Goal: Information Seeking & Learning: Learn about a topic

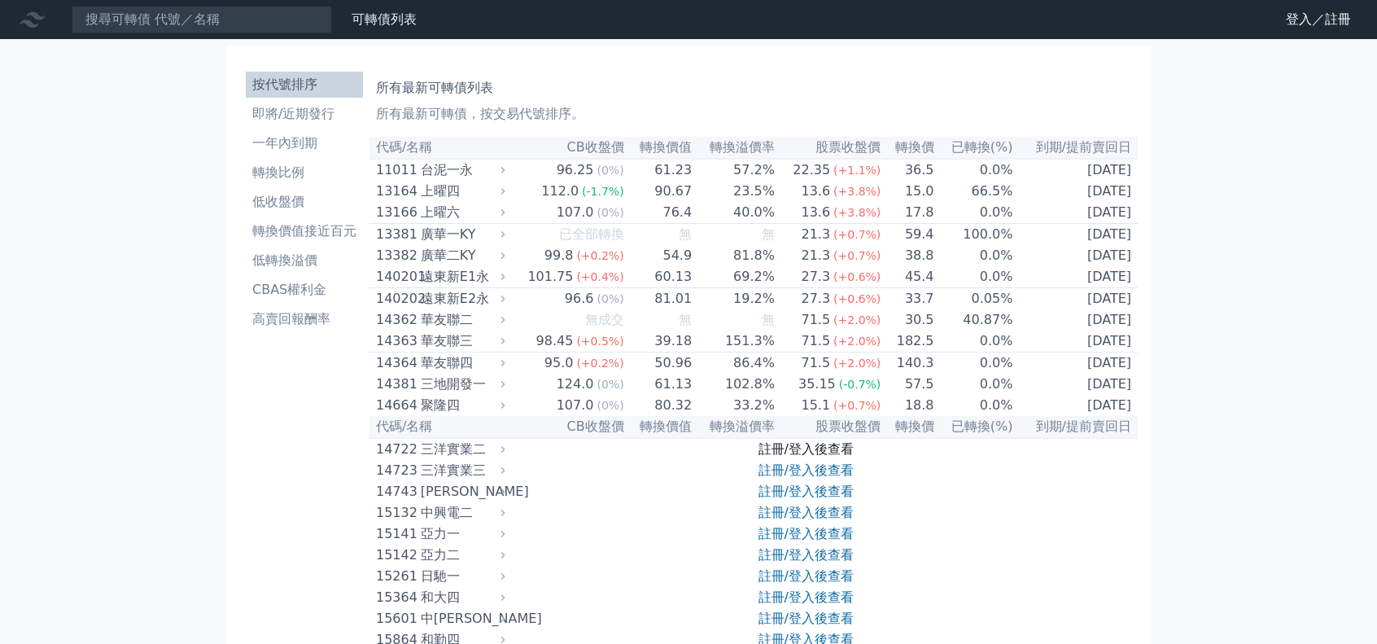
click at [829, 456] on link "註冊/登入後查看" at bounding box center [805, 448] width 95 height 15
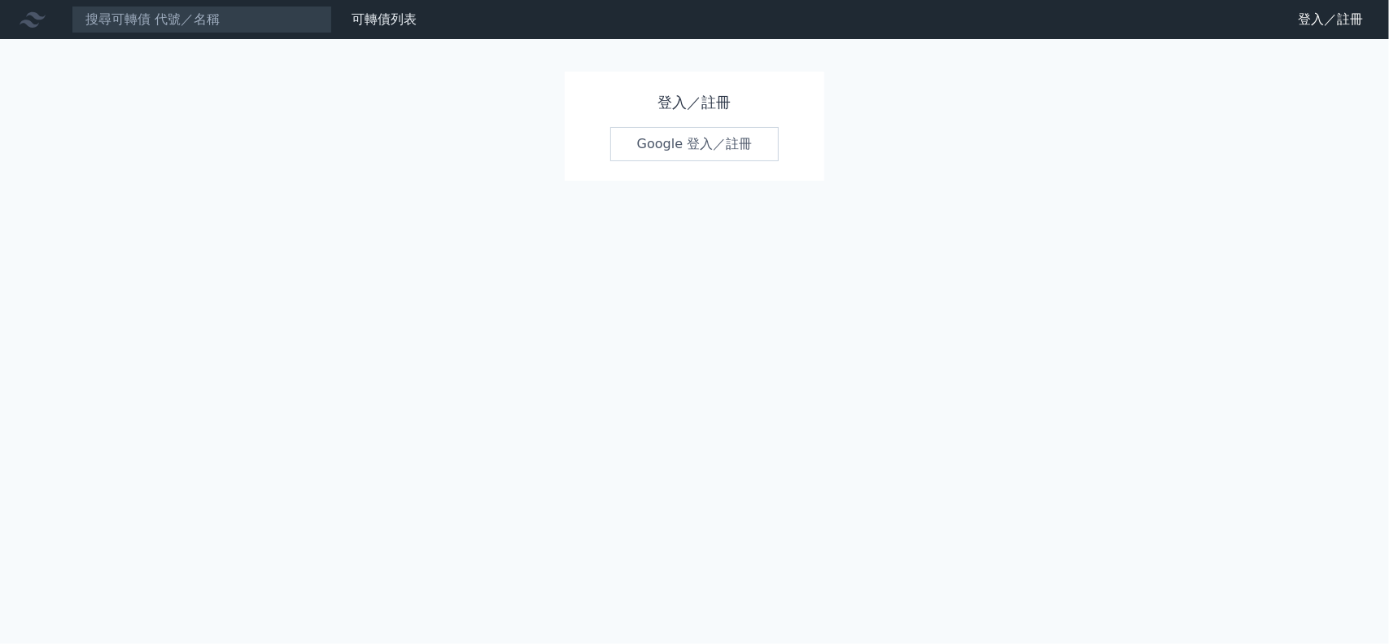
click at [723, 147] on link "Google 登入／註冊" at bounding box center [694, 144] width 169 height 34
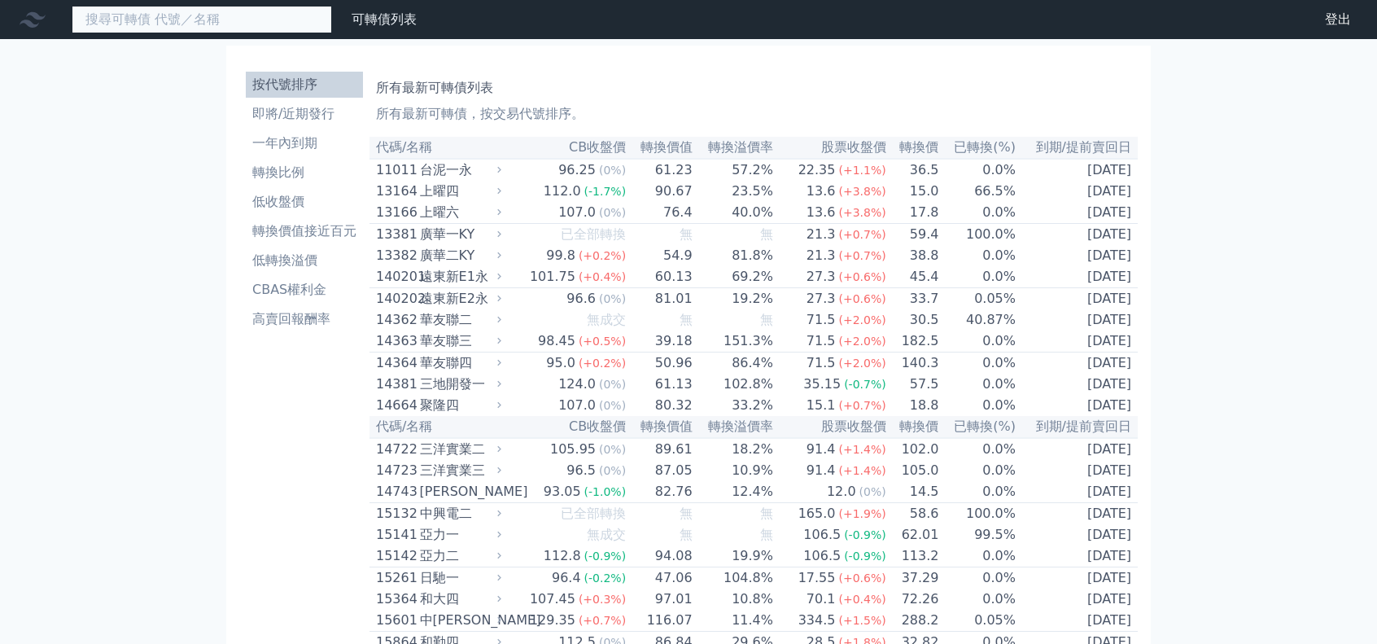
drag, startPoint x: 265, startPoint y: 25, endPoint x: 264, endPoint y: 11, distance: 14.7
click at [264, 24] on input at bounding box center [202, 20] width 260 height 28
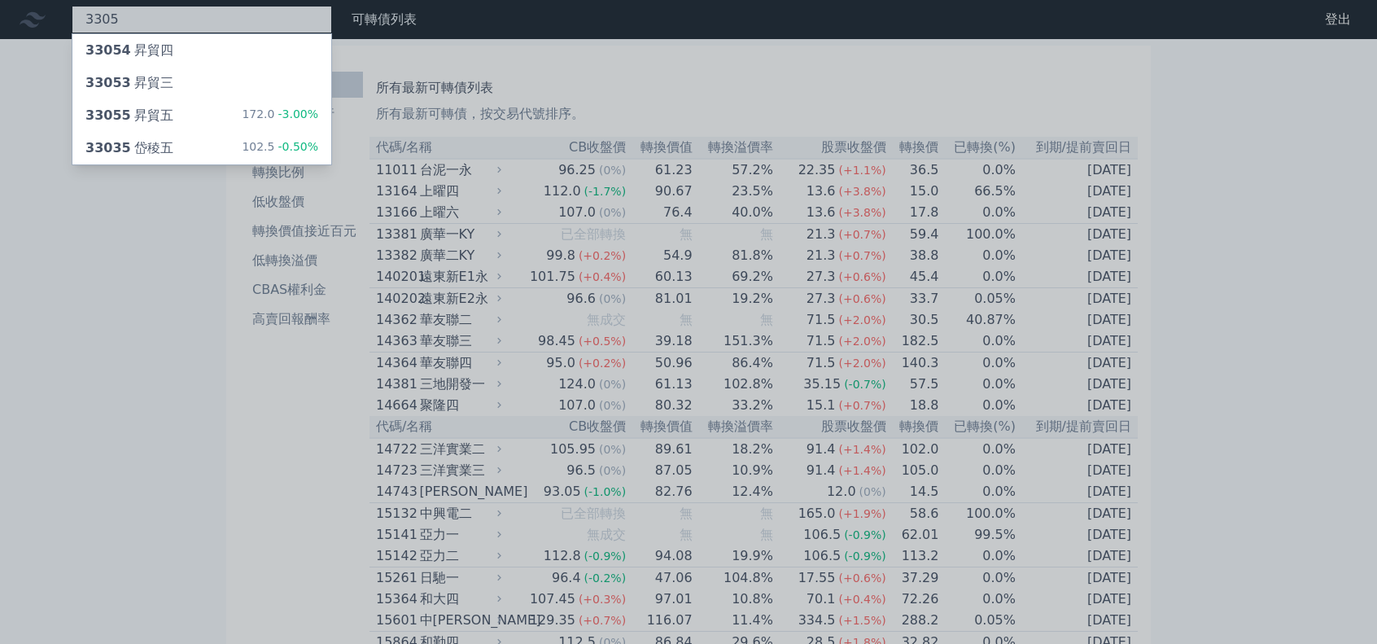
type input "3305"
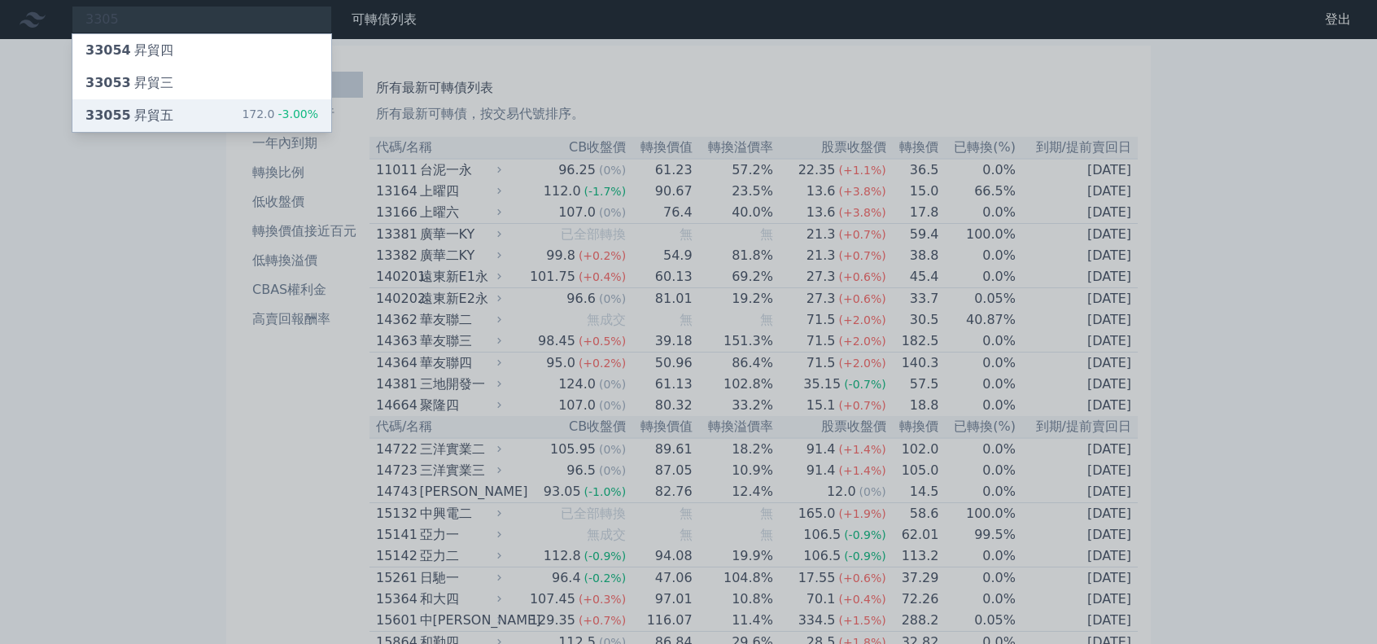
click at [216, 106] on div "33055 昇貿五 172.0 -3.00%" at bounding box center [201, 115] width 259 height 33
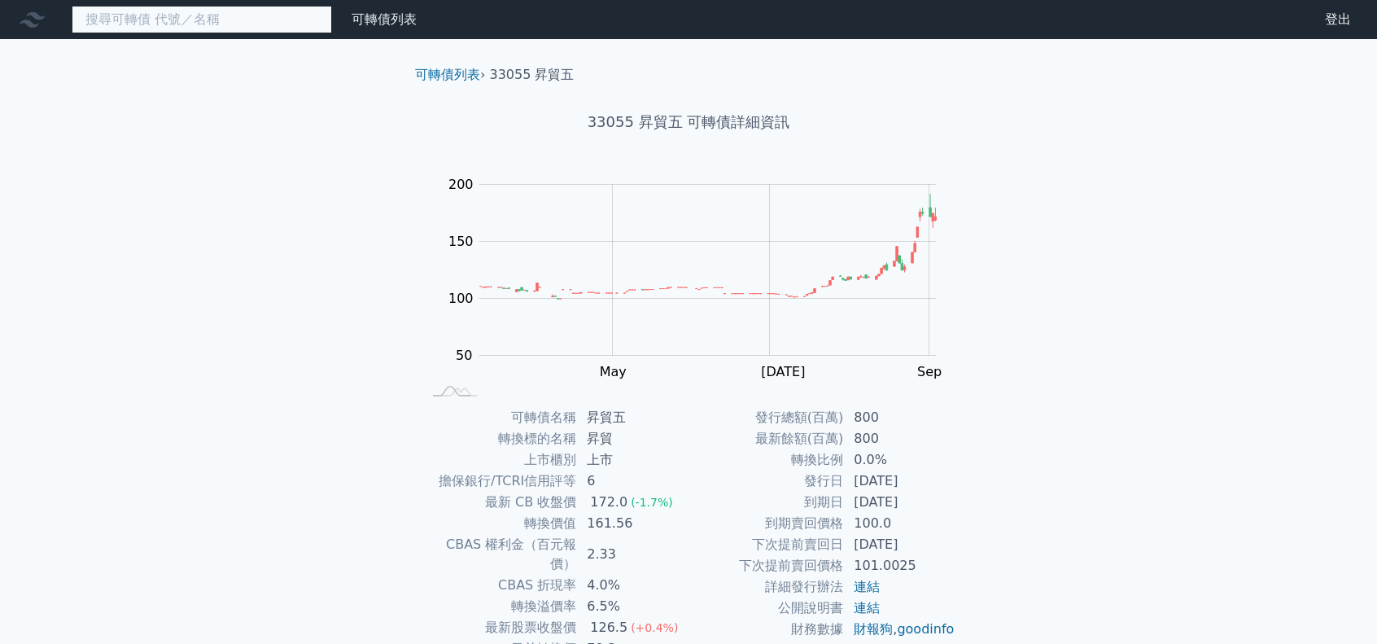
click at [194, 24] on input at bounding box center [202, 20] width 260 height 28
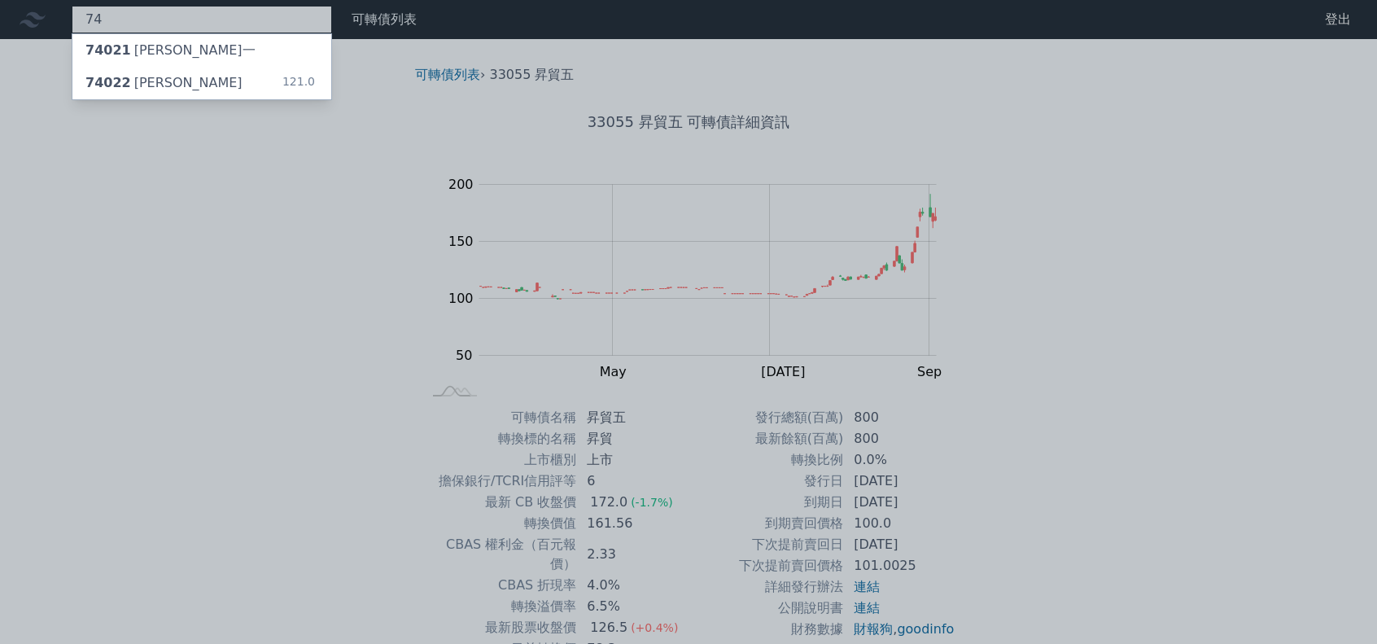
type input "7"
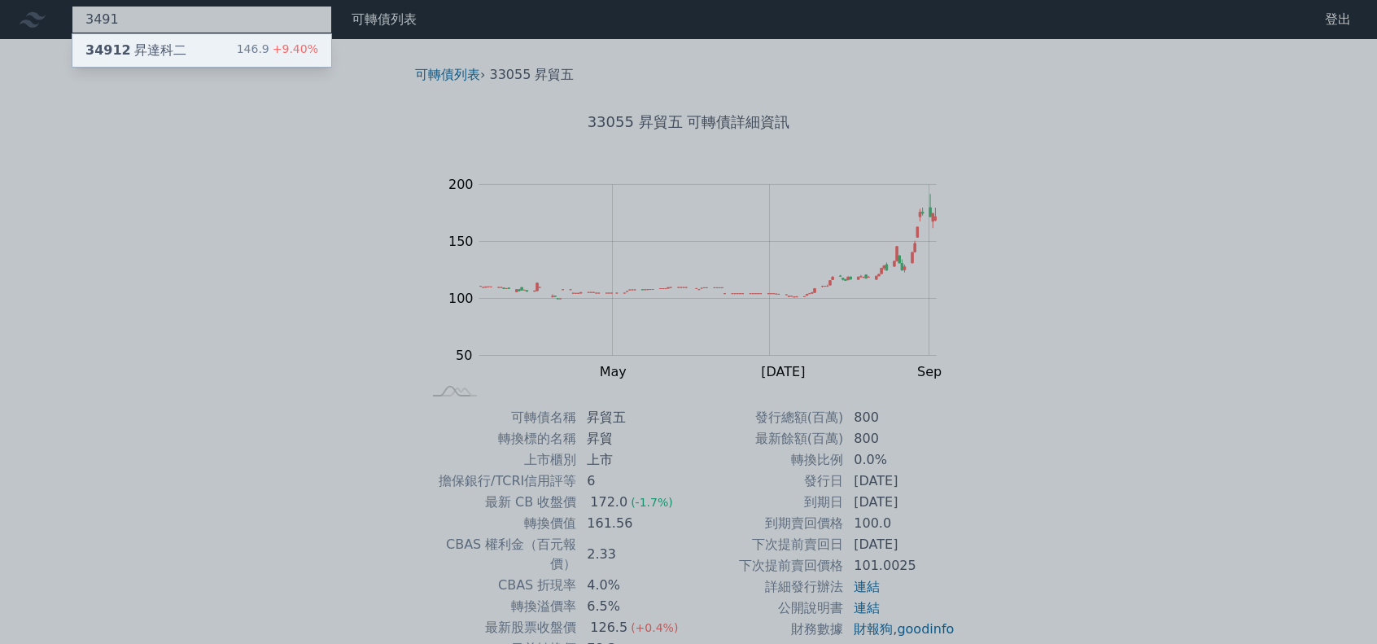
type input "3491"
click at [183, 40] on div "34912 昇達科二 146.9 +9.40%" at bounding box center [201, 50] width 259 height 33
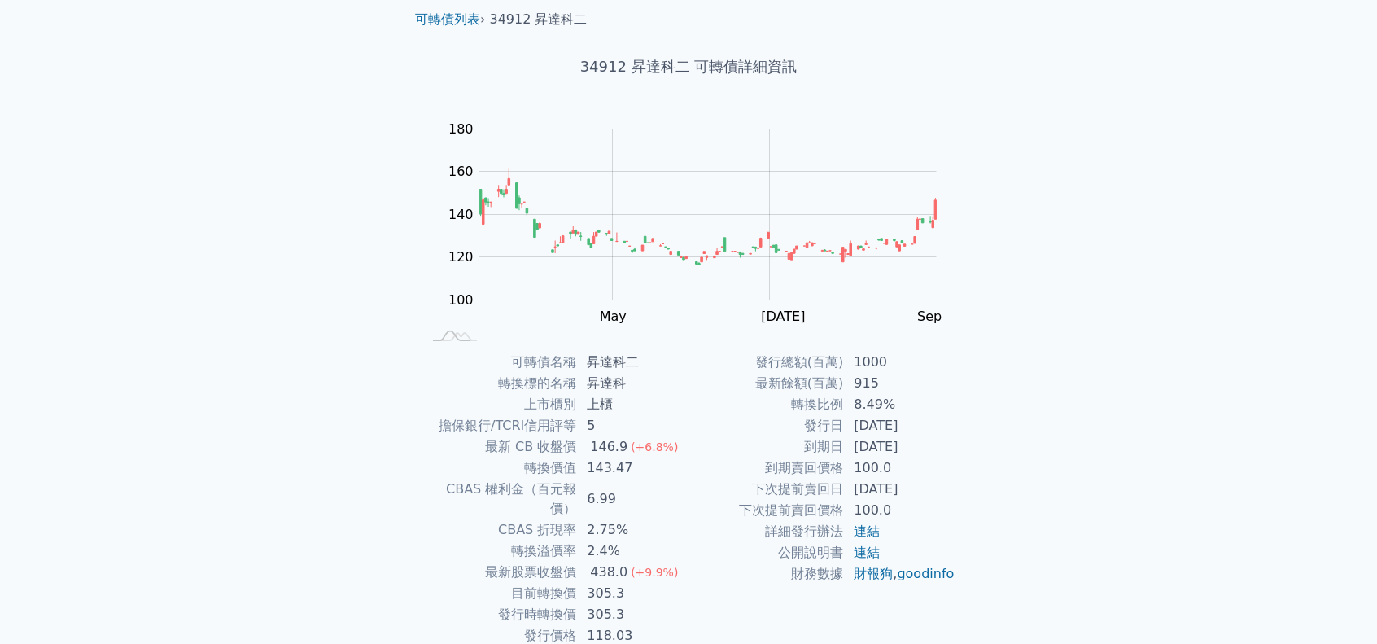
scroll to position [81, 0]
